Goal: Task Accomplishment & Management: Complete application form

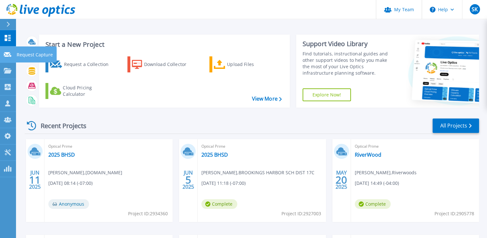
click at [6, 57] on div at bounding box center [8, 54] width 8 height 6
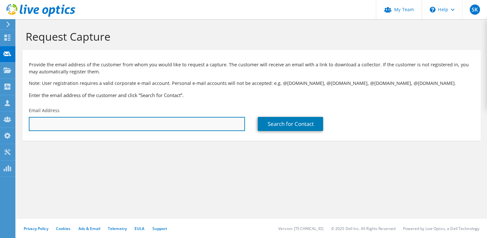
click at [78, 125] on input "text" at bounding box center [137, 124] width 216 height 14
click at [32, 124] on input "text" at bounding box center [137, 124] width 216 height 14
paste input "[EMAIL_ADDRESS][DOMAIN_NAME]"
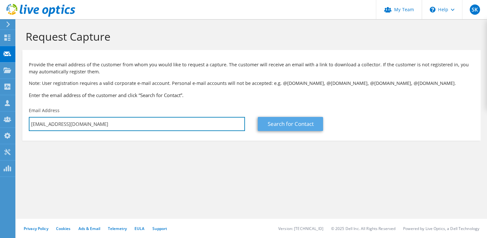
type input "[EMAIL_ADDRESS][DOMAIN_NAME]"
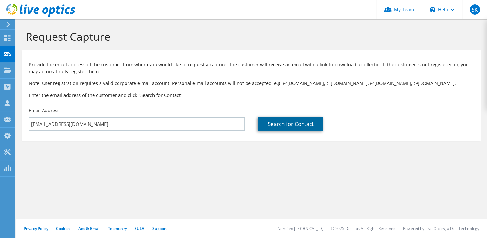
click at [293, 123] on link "Search for Contact" at bounding box center [290, 124] width 65 height 14
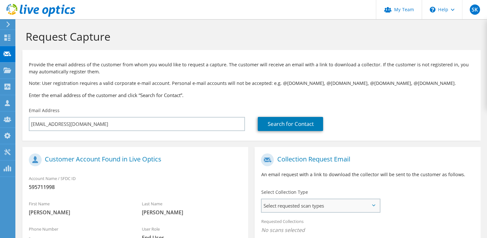
click at [375, 205] on span "Select requested scan types" at bounding box center [320, 205] width 118 height 13
click at [279, 225] on label "Optical Prime" at bounding box center [294, 225] width 38 height 8
click at [0, 0] on input "Optical Prime" at bounding box center [0, 0] width 0 height 0
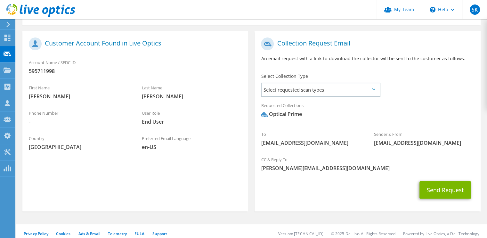
scroll to position [122, 0]
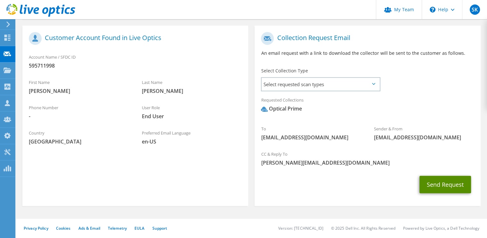
click at [448, 185] on button "Send Request" at bounding box center [445, 184] width 52 height 17
